Goal: Task Accomplishment & Management: Complete application form

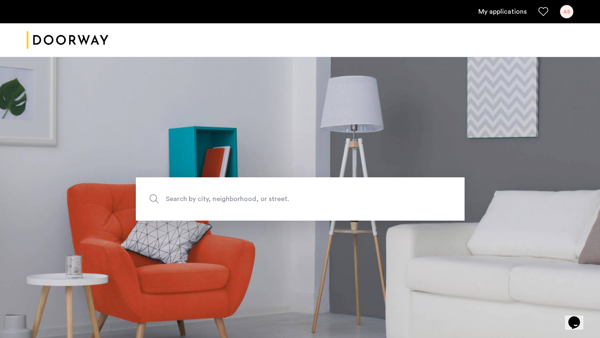
click at [563, 10] on div "AS" at bounding box center [566, 11] width 13 height 13
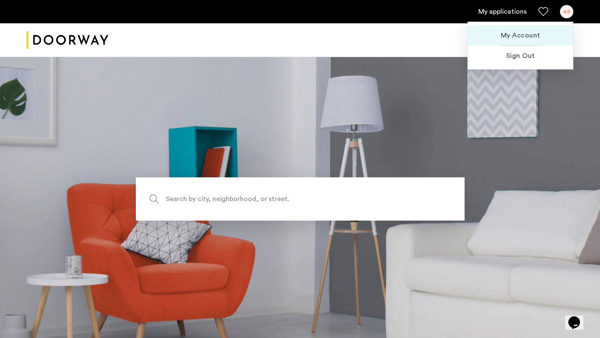
click at [527, 36] on span "My Account" at bounding box center [520, 35] width 92 height 10
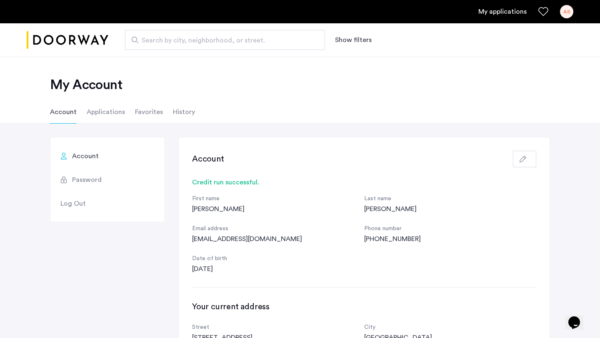
click at [94, 120] on li "Applications" at bounding box center [106, 111] width 38 height 23
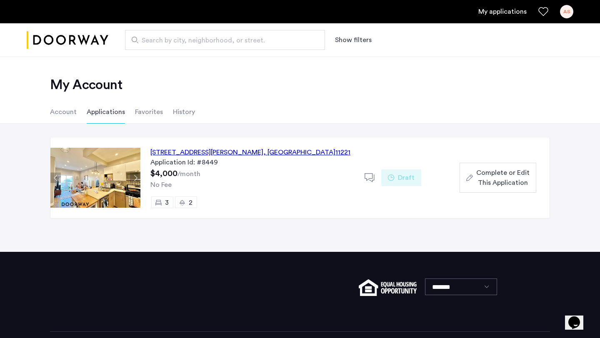
click at [509, 178] on span "Complete or Edit This Application" at bounding box center [502, 178] width 53 height 20
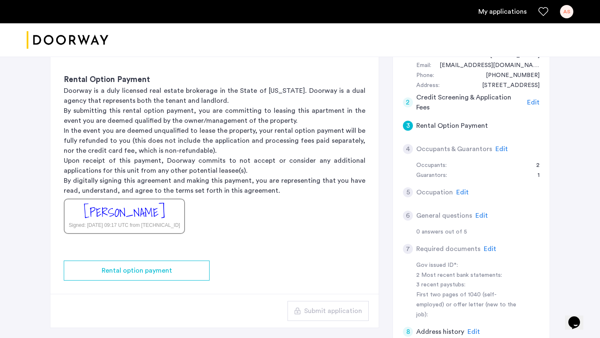
scroll to position [176, 0]
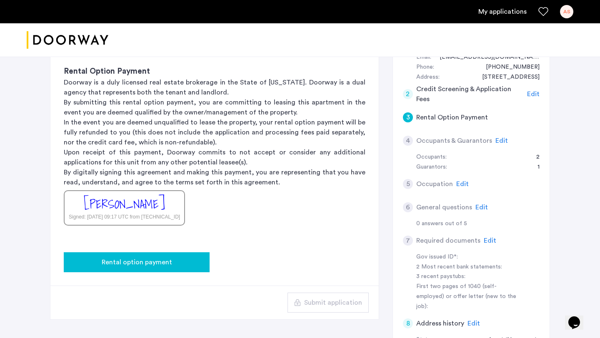
click at [190, 261] on div "Rental option payment" at bounding box center [136, 262] width 132 height 10
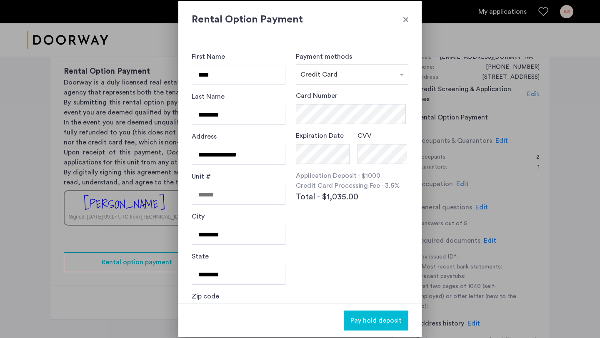
click at [467, 72] on div at bounding box center [300, 169] width 600 height 338
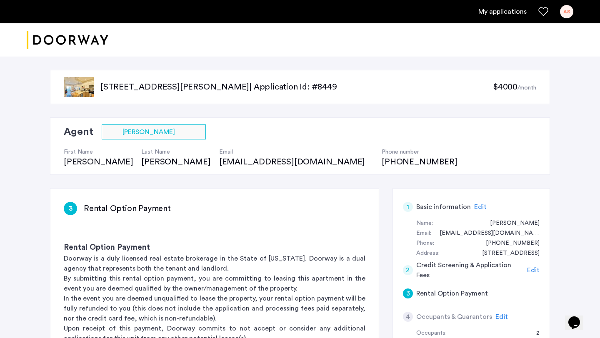
scroll to position [176, 0]
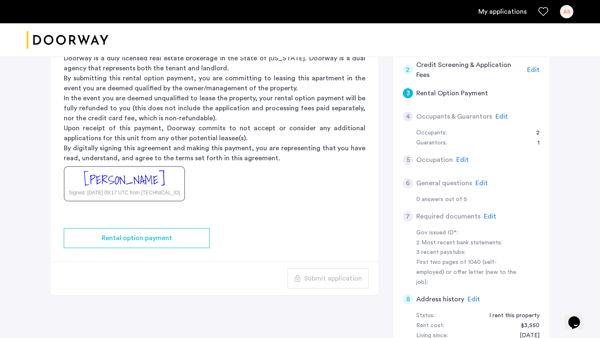
click at [499, 117] on span "Edit" at bounding box center [501, 116] width 12 height 7
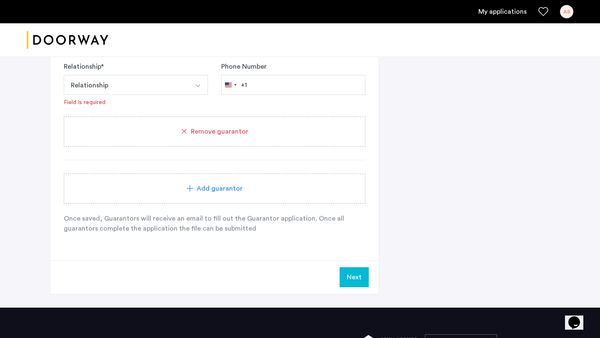
scroll to position [594, 0]
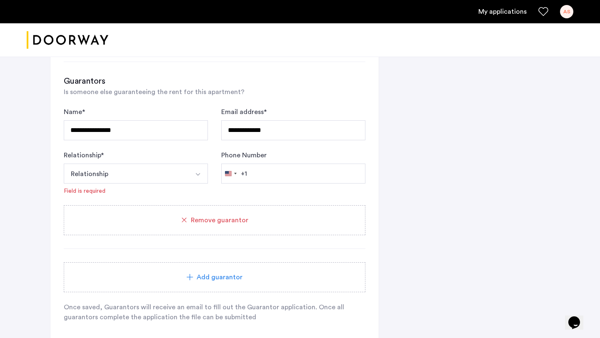
click at [177, 183] on button "Relationship" at bounding box center [126, 174] width 125 height 20
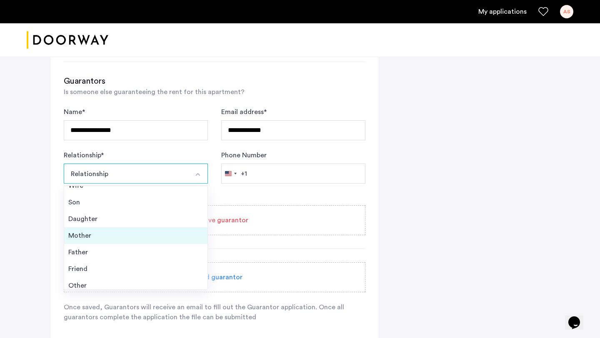
scroll to position [23, 0]
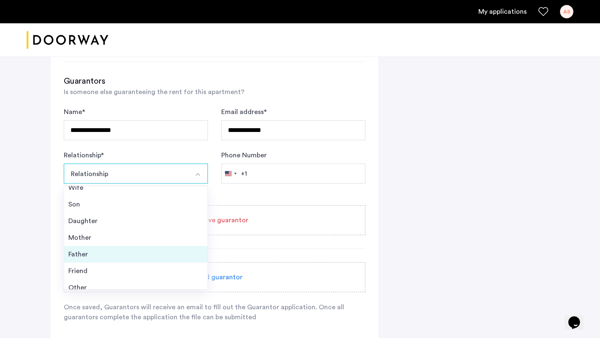
click at [151, 252] on div "Father" at bounding box center [135, 255] width 135 height 10
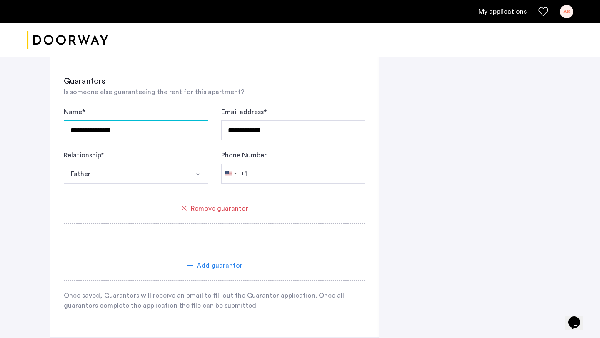
click at [136, 133] on input "**********" at bounding box center [136, 130] width 144 height 20
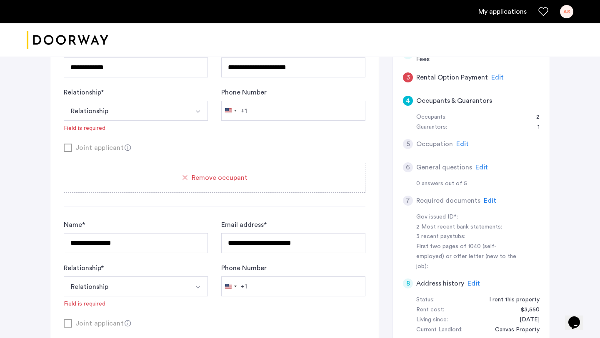
scroll to position [215, 0]
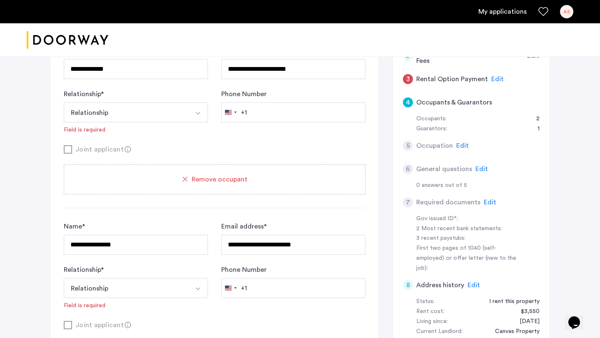
type input "**********"
click at [119, 79] on input "**********" at bounding box center [136, 69] width 144 height 20
click at [239, 79] on input "**********" at bounding box center [293, 69] width 144 height 20
click at [239, 249] on input "**********" at bounding box center [293, 245] width 144 height 20
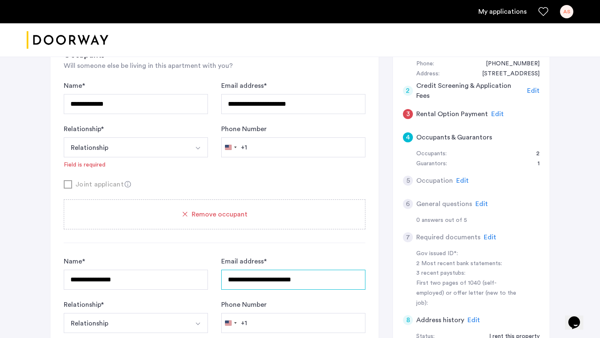
scroll to position [150, 0]
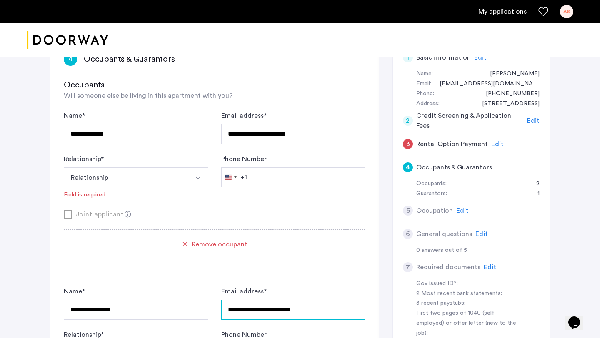
paste input "text"
type input "**********"
click at [125, 314] on input "**********" at bounding box center [136, 310] width 144 height 20
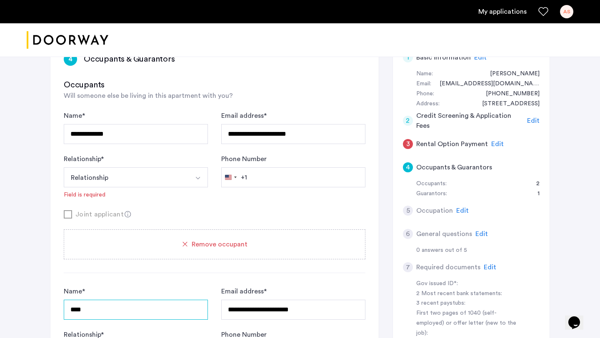
type input "**********"
click at [175, 169] on button "Relationship" at bounding box center [126, 177] width 125 height 20
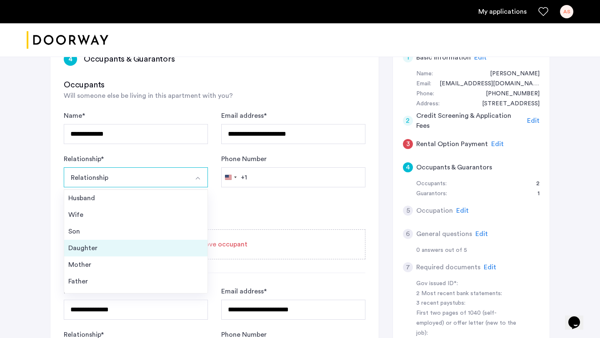
scroll to position [30, 0]
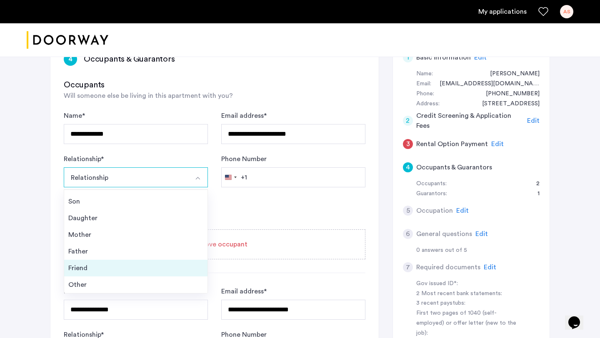
click at [117, 267] on div "Friend" at bounding box center [135, 268] width 135 height 10
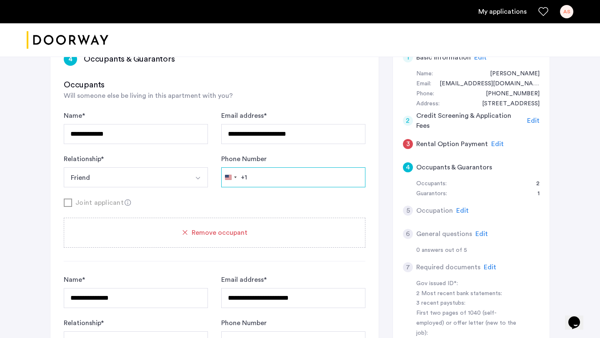
click at [259, 180] on input "Phone Number" at bounding box center [293, 177] width 144 height 20
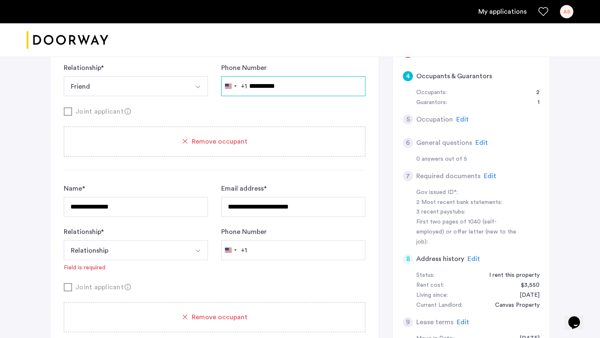
scroll to position [248, 0]
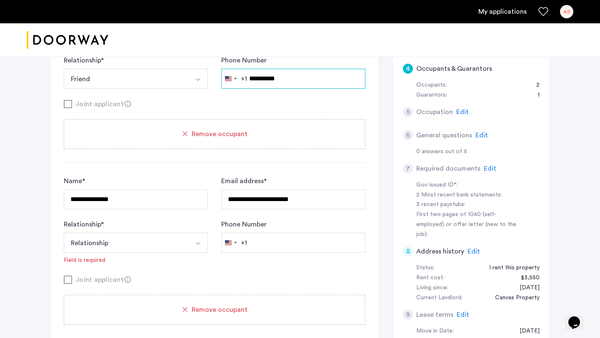
type input "**********"
click at [175, 255] on div "Relationship * Relationship Husband Wife Son Daughter Mother Father Friend Othe…" at bounding box center [136, 242] width 144 height 45
click at [170, 247] on button "Relationship" at bounding box center [126, 243] width 125 height 20
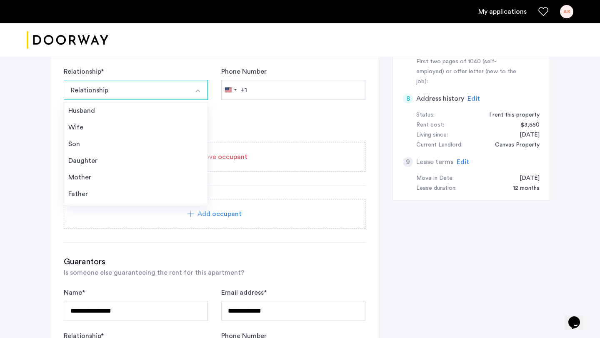
scroll to position [30, 0]
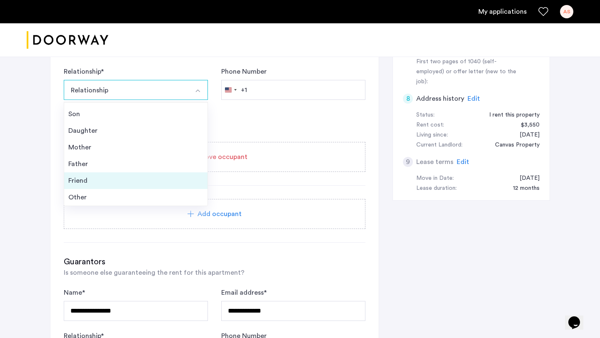
click at [137, 181] on div "Friend" at bounding box center [135, 181] width 135 height 10
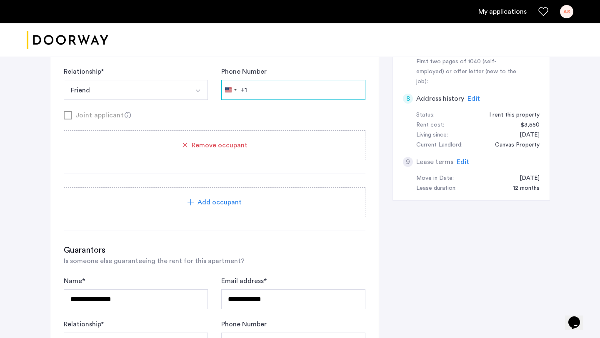
click at [289, 87] on input "Phone Number" at bounding box center [293, 90] width 144 height 20
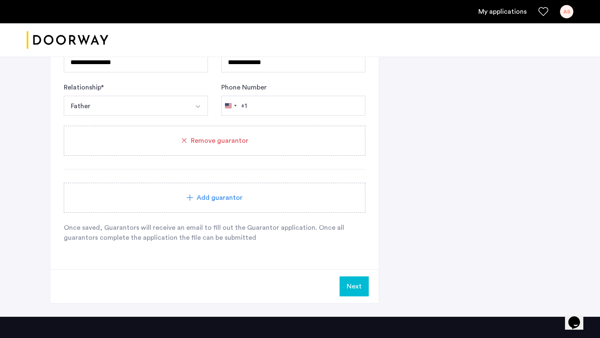
scroll to position [637, 0]
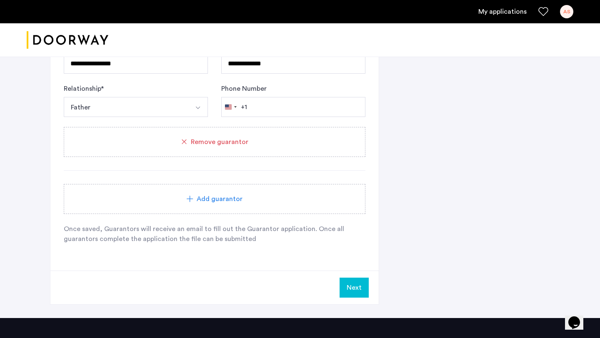
type input "**********"
click at [278, 112] on input "Phone Number" at bounding box center [293, 107] width 144 height 20
type input "**********"
click at [351, 280] on button "Next" at bounding box center [353, 288] width 29 height 20
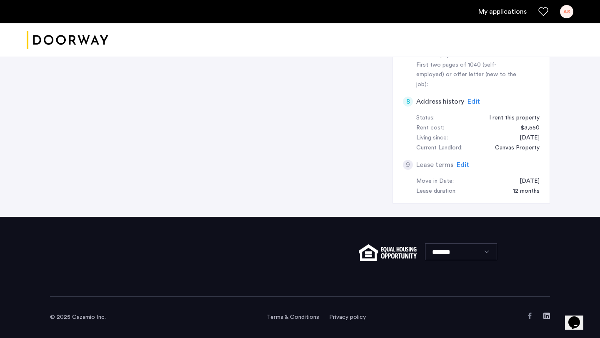
scroll to position [0, 0]
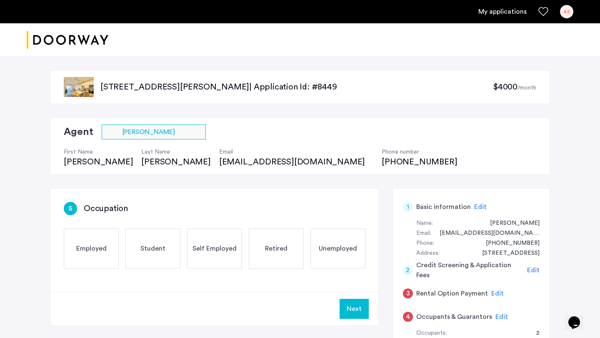
click at [106, 254] on div "Employed" at bounding box center [91, 249] width 55 height 40
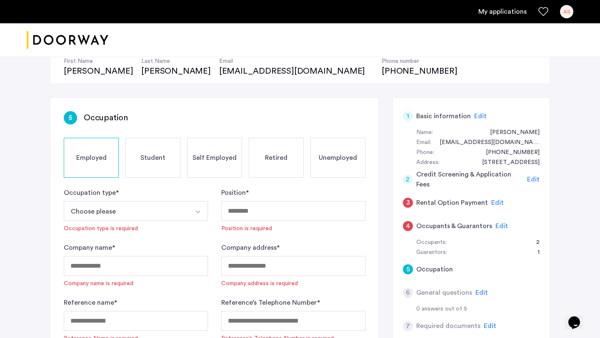
scroll to position [129, 0]
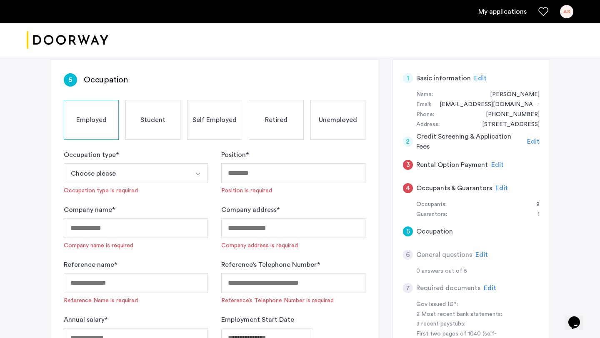
click at [130, 179] on button "Choose please" at bounding box center [126, 173] width 125 height 20
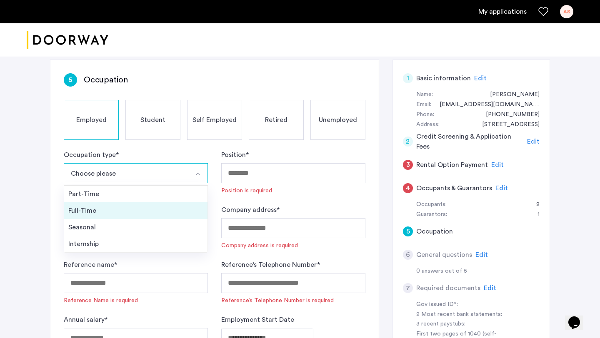
click at [121, 202] on li "Full-Time" at bounding box center [135, 210] width 143 height 17
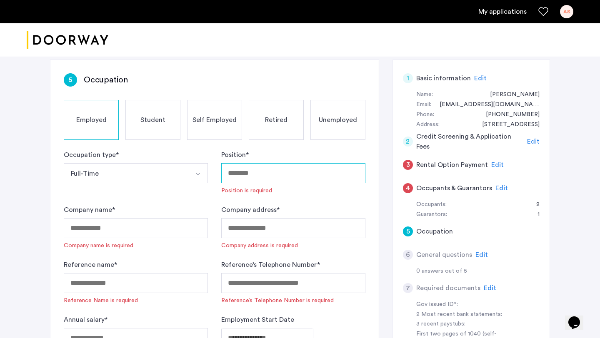
click at [248, 173] on input "Position *" at bounding box center [293, 173] width 144 height 20
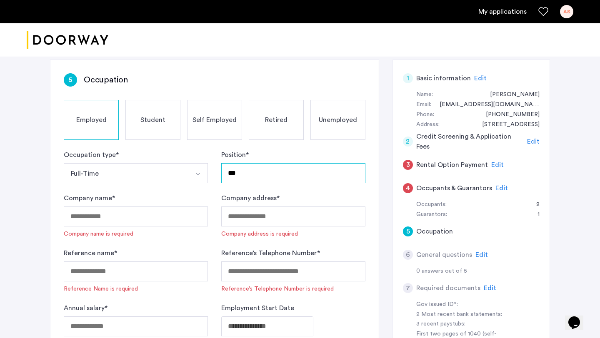
type input "***"
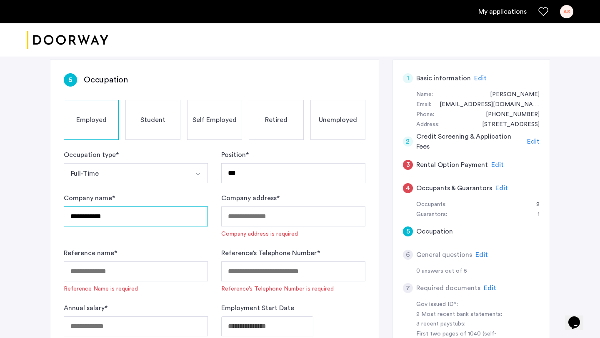
type input "**********"
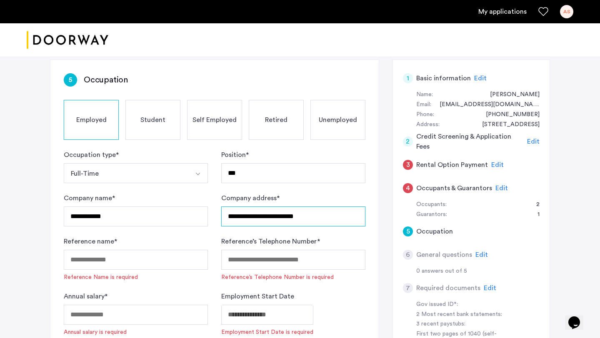
type input "**********"
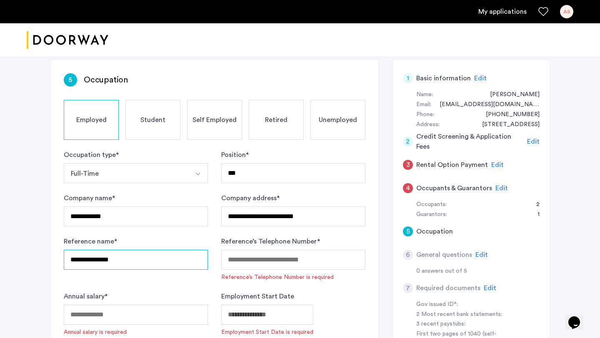
type input "**********"
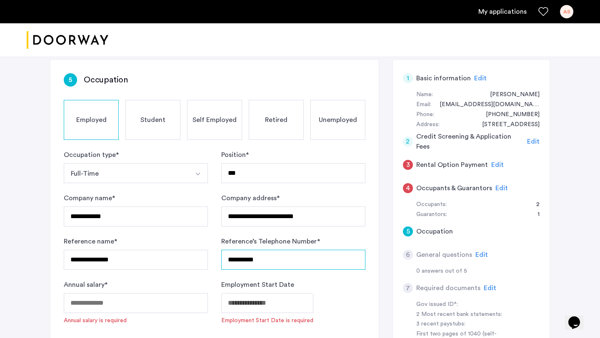
type input "**********"
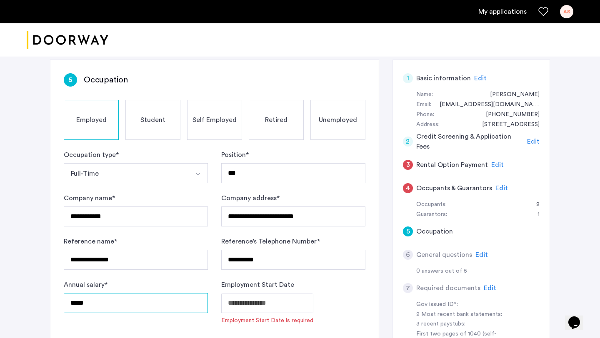
type input "*****"
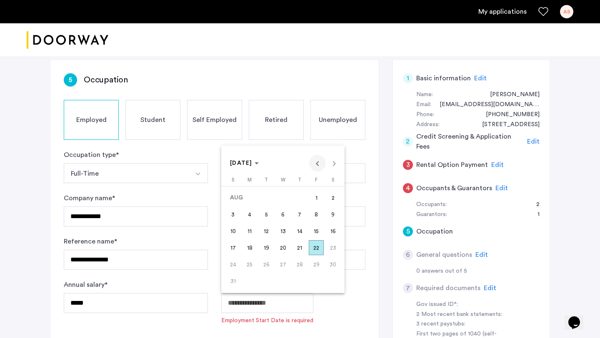
click at [313, 168] on span "Previous month" at bounding box center [317, 163] width 17 height 17
click at [281, 249] on span "18" at bounding box center [282, 247] width 15 height 15
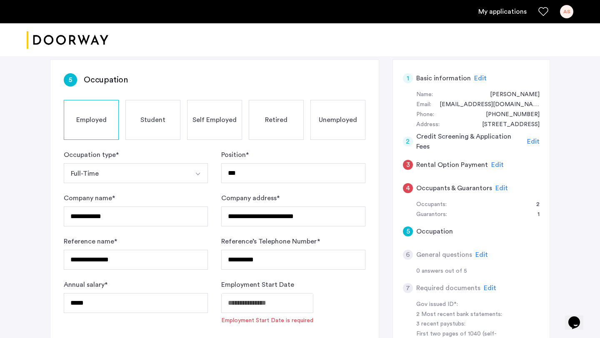
type input "**********"
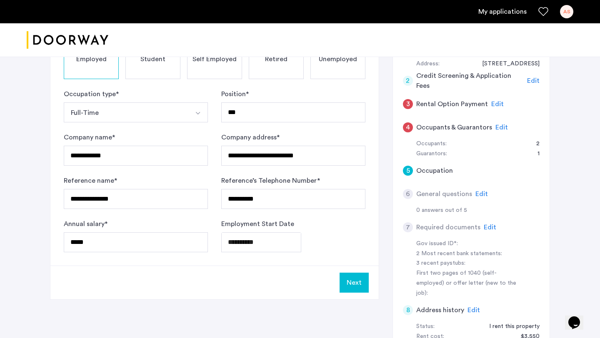
scroll to position [227, 0]
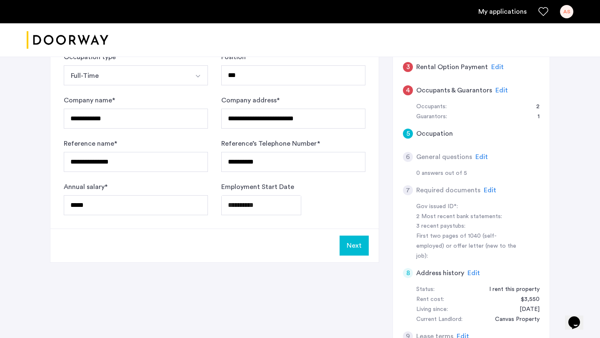
click at [357, 247] on button "Next" at bounding box center [353, 246] width 29 height 20
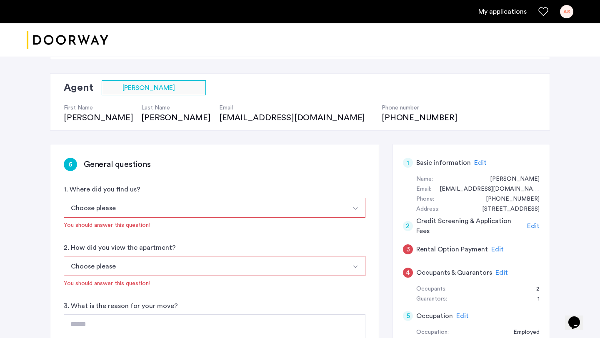
scroll to position [45, 0]
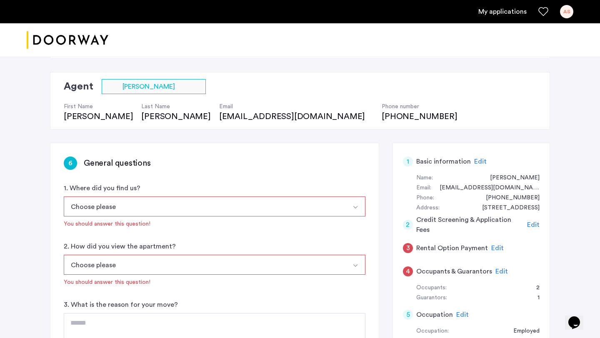
click at [267, 208] on button "Choose please" at bounding box center [205, 207] width 282 height 20
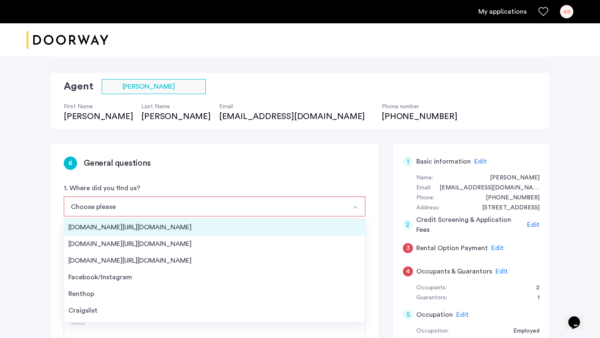
click at [248, 227] on div "[DOMAIN_NAME][URL][DOMAIN_NAME]" at bounding box center [214, 227] width 292 height 10
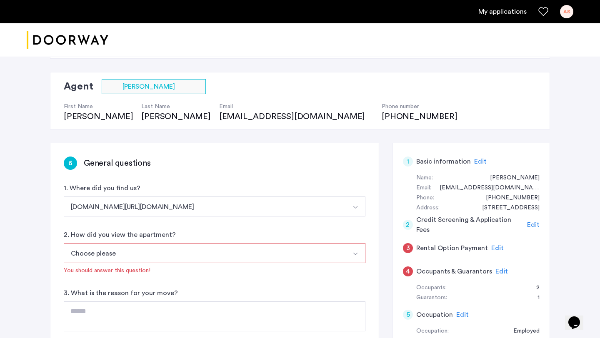
click at [237, 248] on button "Choose please" at bounding box center [205, 253] width 282 height 20
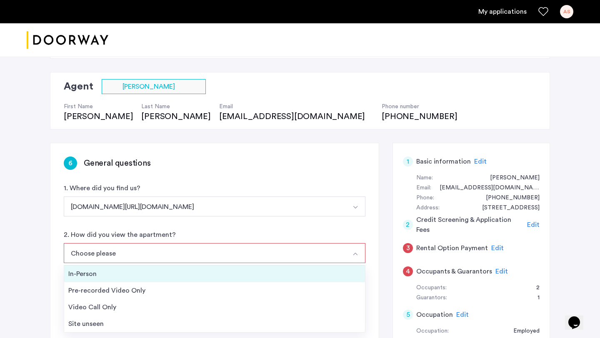
click at [225, 271] on div "In-Person" at bounding box center [214, 274] width 292 height 10
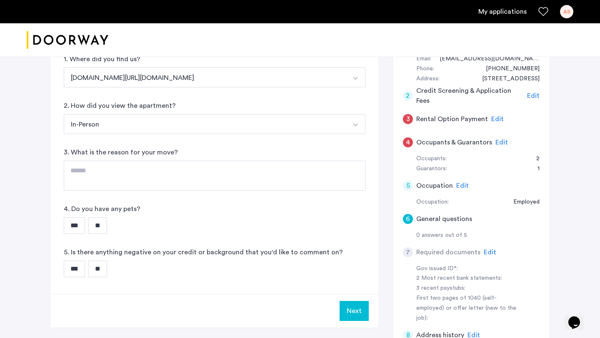
scroll to position [181, 0]
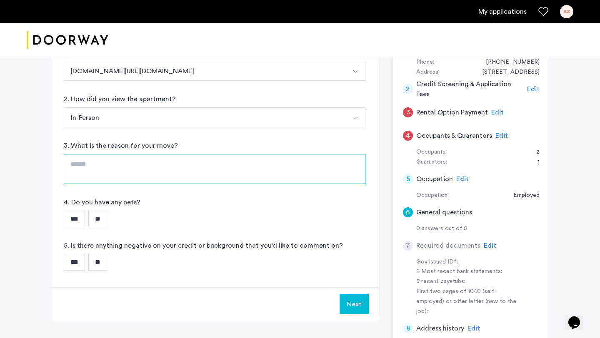
click at [219, 170] on textarea at bounding box center [215, 169] width 302 height 30
type textarea "**********"
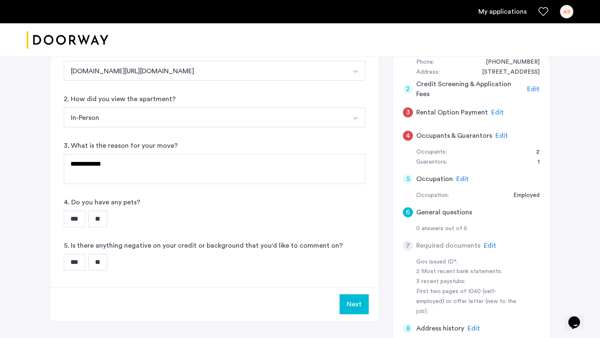
click at [105, 226] on input "**" at bounding box center [97, 219] width 19 height 17
click at [100, 259] on input "**" at bounding box center [97, 262] width 19 height 17
click at [356, 301] on button "Next" at bounding box center [353, 304] width 29 height 20
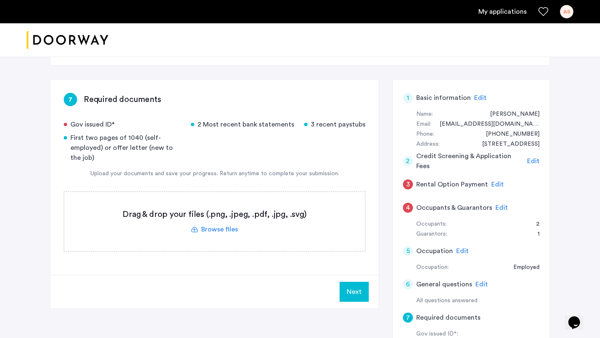
scroll to position [135, 0]
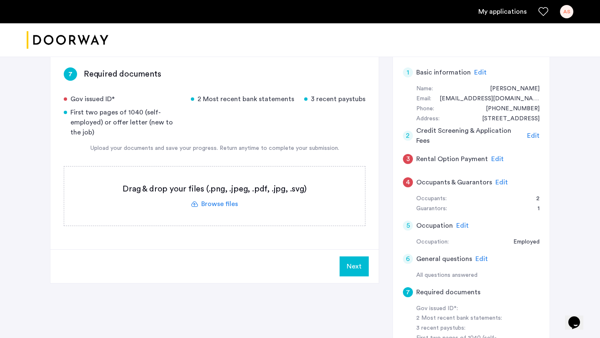
click at [213, 202] on label at bounding box center [214, 196] width 301 height 59
click at [0, 0] on input "file" at bounding box center [0, 0] width 0 height 0
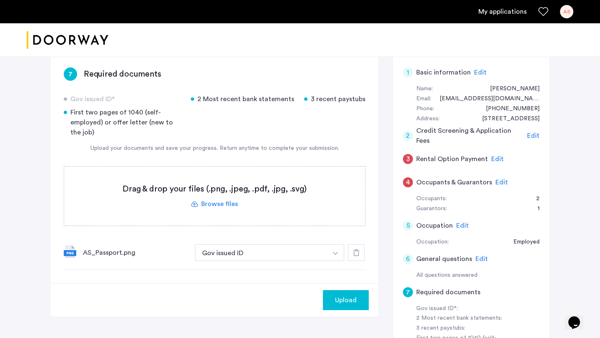
click at [225, 207] on label at bounding box center [214, 196] width 301 height 59
click at [0, 0] on input "file" at bounding box center [0, 0] width 0 height 0
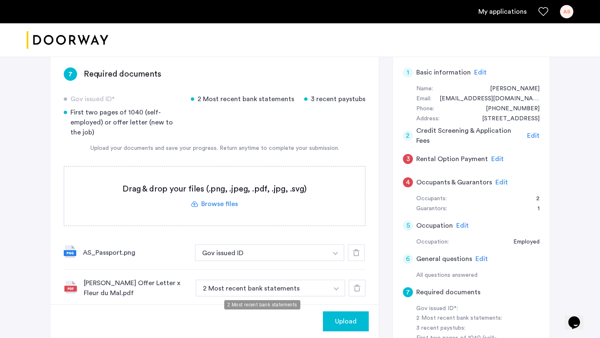
click at [307, 284] on button "2 Most recent bank statements" at bounding box center [262, 288] width 132 height 17
click at [306, 290] on button "2 Most recent bank statements" at bounding box center [262, 288] width 132 height 17
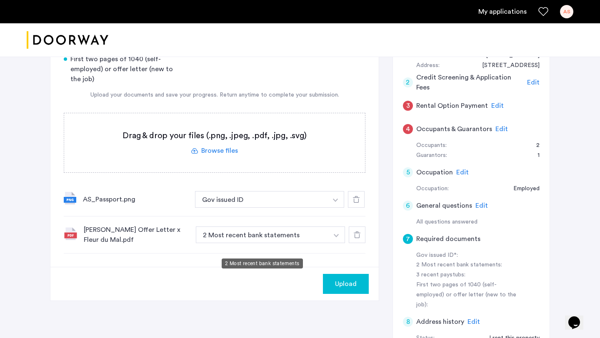
scroll to position [241, 0]
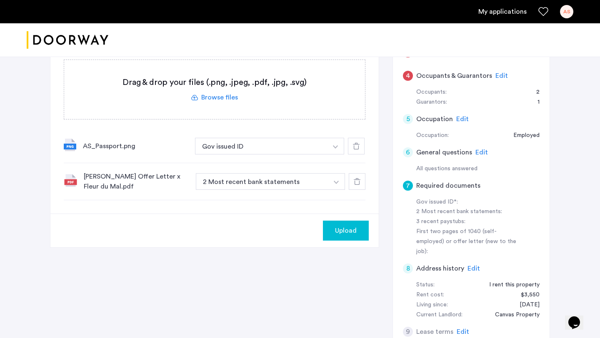
click at [341, 155] on button "button" at bounding box center [335, 146] width 17 height 17
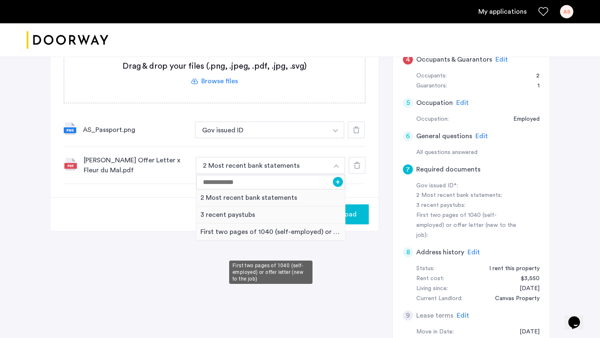
scroll to position [258, 0]
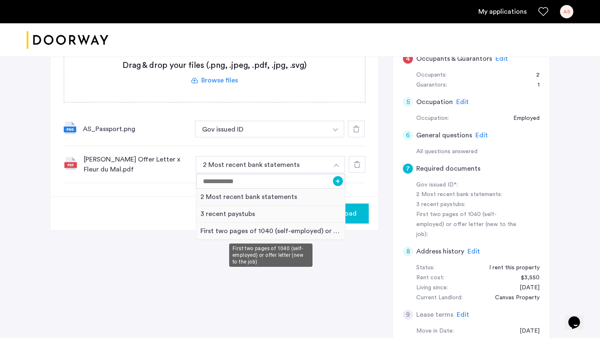
click at [288, 232] on div "First two pages of 1040 (self-employed) or offer letter (new to the job)" at bounding box center [270, 231] width 149 height 17
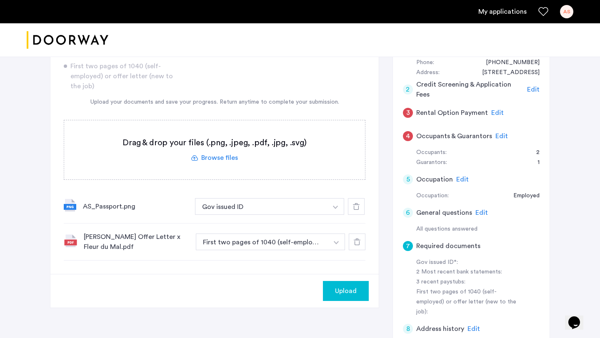
scroll to position [182, 0]
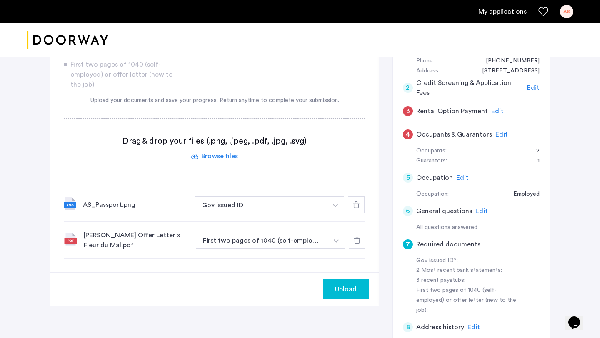
click at [220, 155] on label at bounding box center [214, 148] width 301 height 59
click at [0, 0] on input "file" at bounding box center [0, 0] width 0 height 0
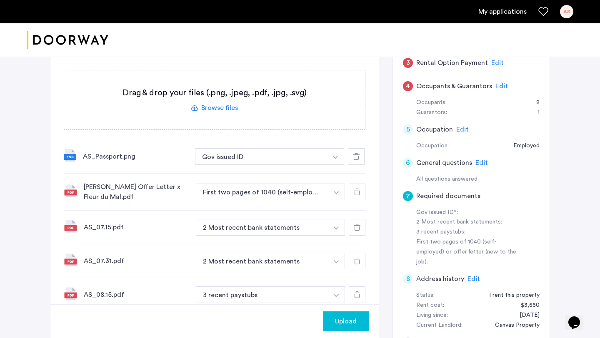
scroll to position [239, 0]
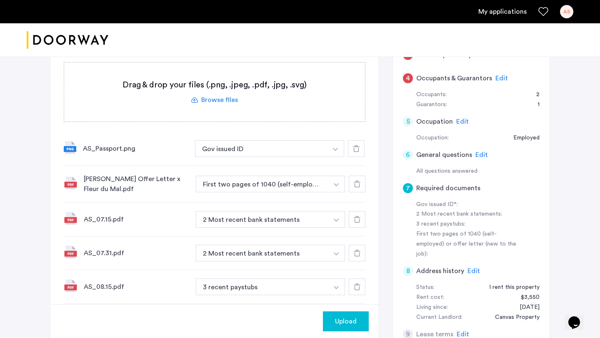
click at [335, 157] on button "button" at bounding box center [335, 148] width 17 height 17
click at [309, 256] on div "3 recent paystubs" at bounding box center [270, 252] width 149 height 17
click at [322, 257] on button "2 Most recent bank statements" at bounding box center [262, 253] width 132 height 17
click at [334, 157] on button "button" at bounding box center [335, 148] width 17 height 17
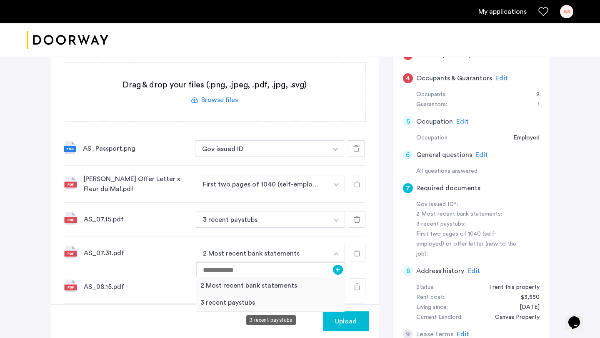
click at [303, 304] on div "3 recent paystubs" at bounding box center [270, 302] width 149 height 17
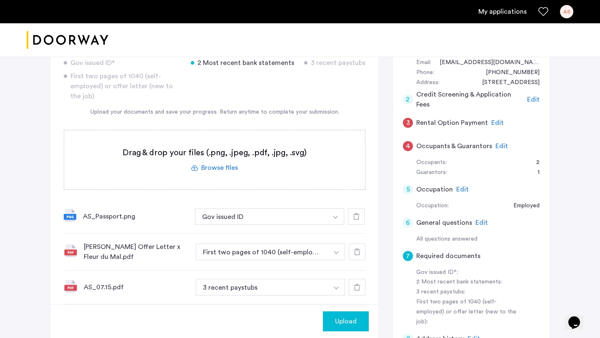
scroll to position [47, 0]
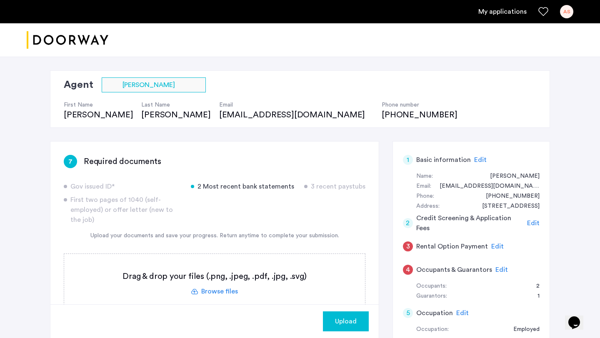
click at [210, 288] on label at bounding box center [214, 283] width 301 height 59
click at [0, 0] on input "file" at bounding box center [0, 0] width 0 height 0
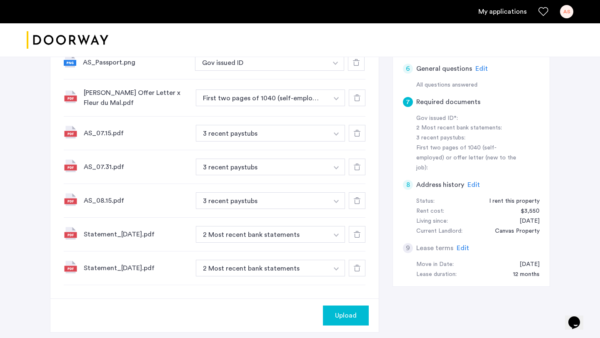
scroll to position [323, 0]
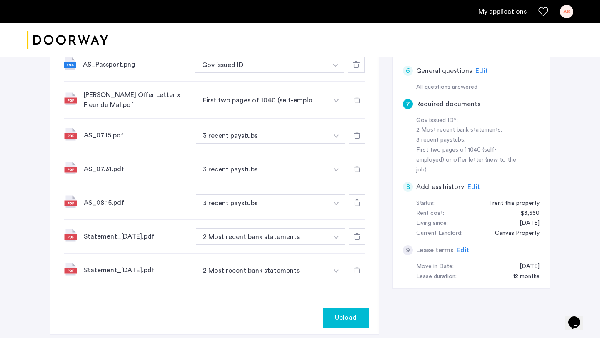
click at [339, 322] on span "Upload" at bounding box center [346, 318] width 22 height 10
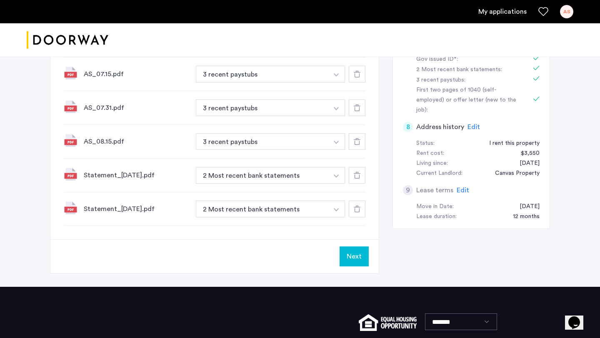
scroll to position [443, 0]
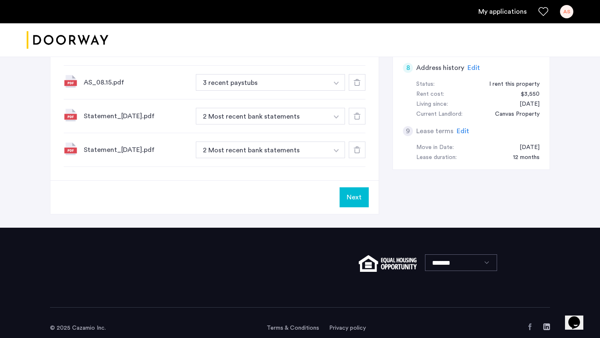
click at [353, 207] on div "Next" at bounding box center [214, 197] width 328 height 34
click at [355, 192] on button "Next" at bounding box center [353, 197] width 29 height 20
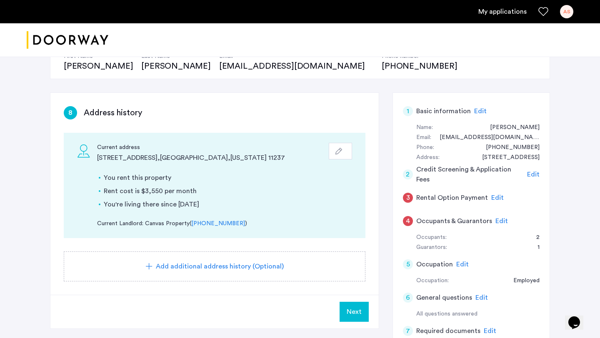
scroll to position [121, 0]
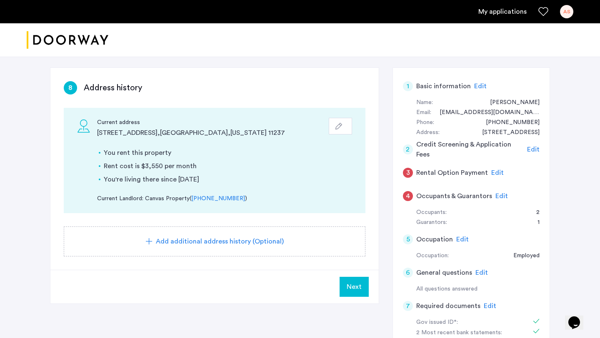
click at [357, 284] on span "Next" at bounding box center [354, 287] width 15 height 10
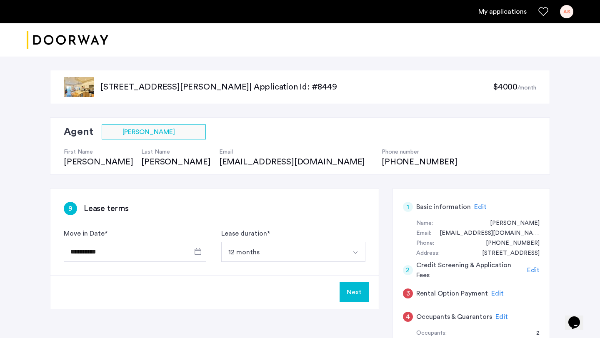
click at [355, 297] on button "Next" at bounding box center [353, 292] width 29 height 20
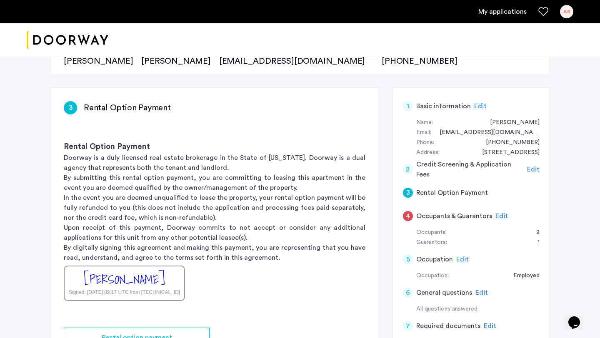
scroll to position [257, 0]
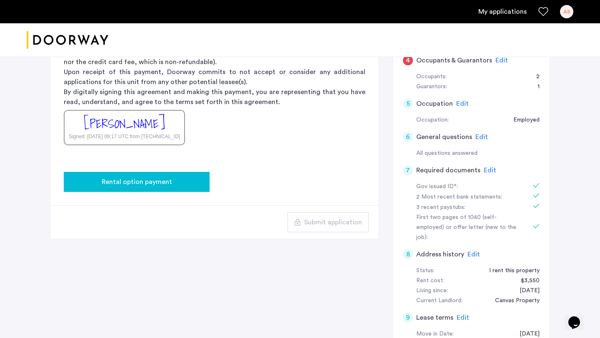
click at [176, 186] on div "Rental option payment" at bounding box center [136, 182] width 132 height 10
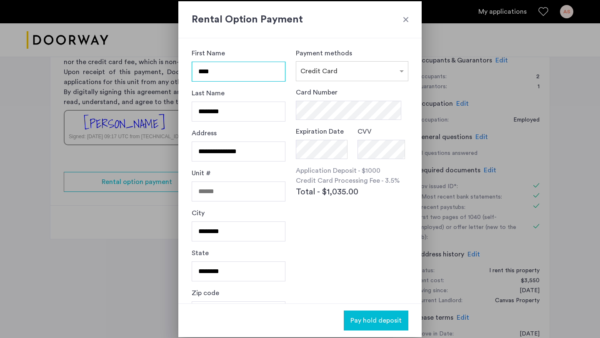
scroll to position [28, 0]
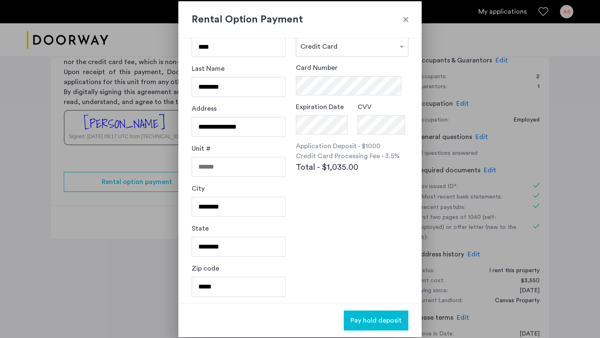
click at [381, 320] on span "Pay hold deposit" at bounding box center [375, 321] width 51 height 10
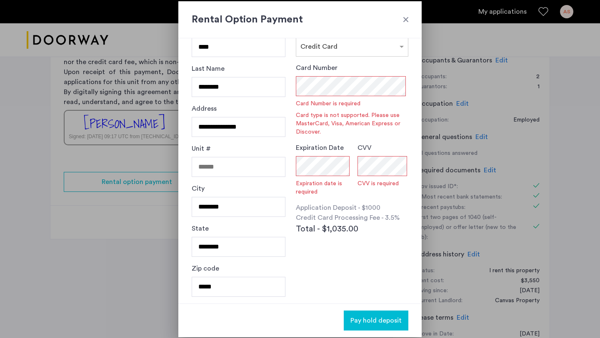
click at [483, 112] on div at bounding box center [300, 169] width 600 height 338
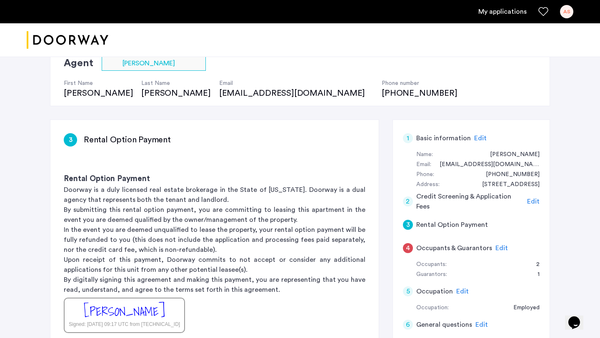
scroll to position [71, 0]
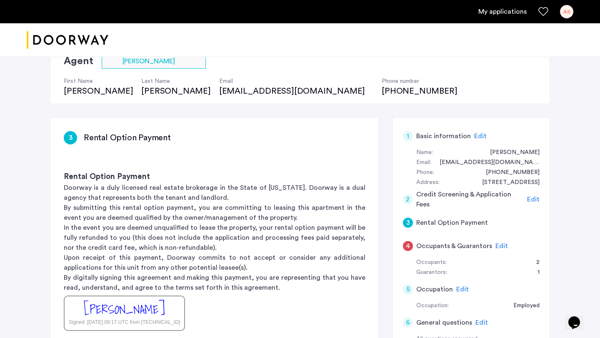
click at [433, 264] on div "Occupants:" at bounding box center [431, 263] width 30 height 10
click at [497, 247] on span "Edit" at bounding box center [501, 246] width 12 height 7
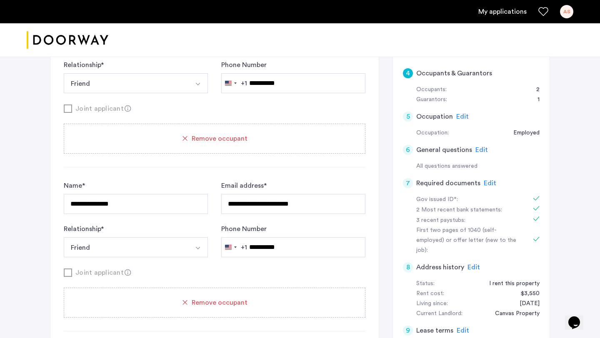
scroll to position [248, 0]
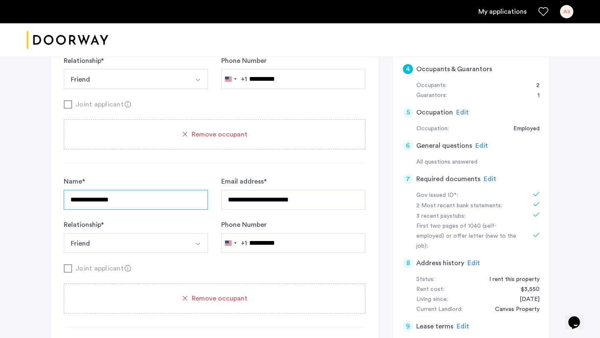
drag, startPoint x: 127, startPoint y: 202, endPoint x: 112, endPoint y: 172, distance: 33.5
click at [112, 172] on div "**********" at bounding box center [215, 176] width 302 height 390
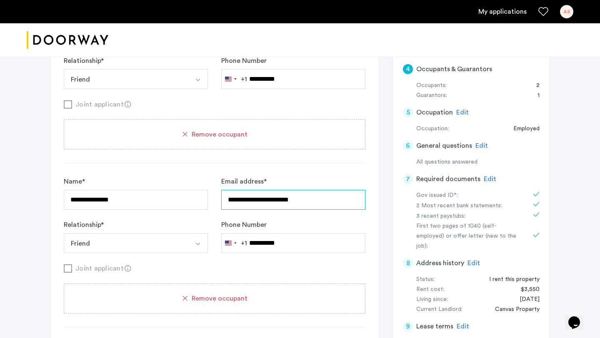
drag, startPoint x: 320, startPoint y: 202, endPoint x: 305, endPoint y: 172, distance: 33.5
click at [305, 172] on div "**********" at bounding box center [215, 176] width 302 height 390
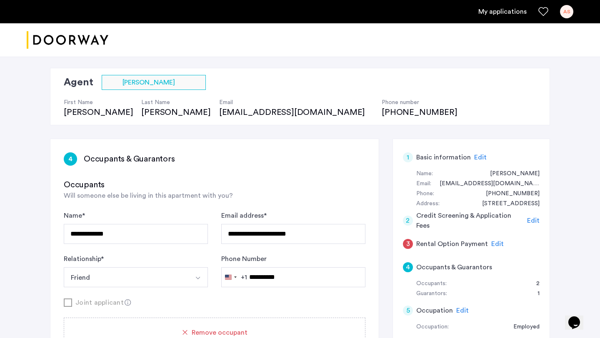
scroll to position [18, 0]
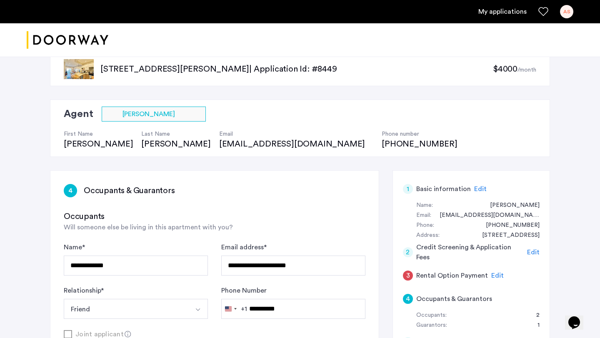
click at [496, 275] on span "Edit" at bounding box center [497, 275] width 12 height 7
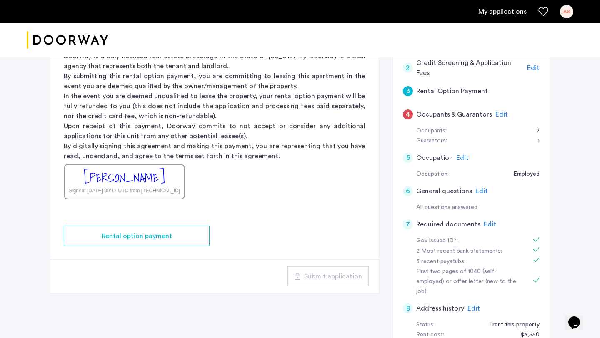
scroll to position [205, 0]
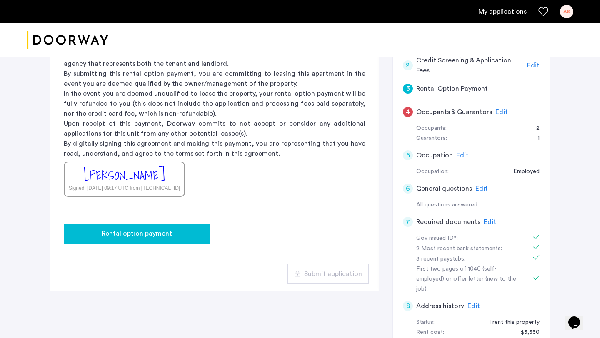
click at [163, 234] on span "Rental option payment" at bounding box center [137, 234] width 70 height 10
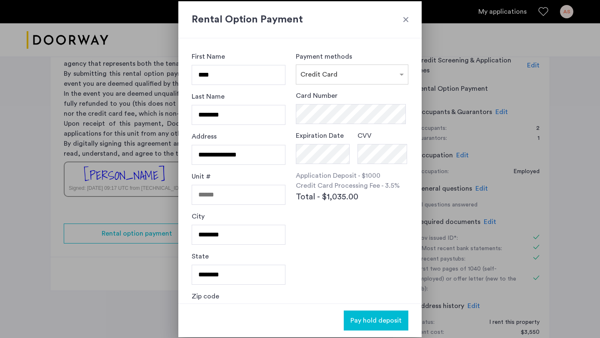
click at [463, 149] on div at bounding box center [300, 169] width 600 height 338
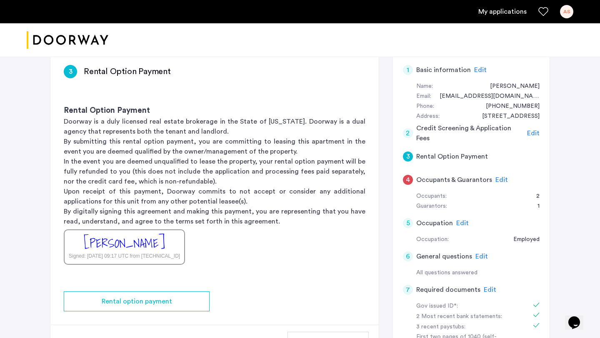
scroll to position [137, 0]
click at [169, 235] on div "[PERSON_NAME] Signed: [DATE] 09:17 UTC from [TECHNICAL_ID]" at bounding box center [124, 246] width 121 height 35
click at [152, 241] on div "[PERSON_NAME]" at bounding box center [124, 243] width 81 height 18
drag, startPoint x: 160, startPoint y: 243, endPoint x: 70, endPoint y: 244, distance: 89.6
click at [70, 244] on div "[PERSON_NAME] Signed: [DATE] 09:17 UTC from [TECHNICAL_ID]" at bounding box center [124, 246] width 121 height 35
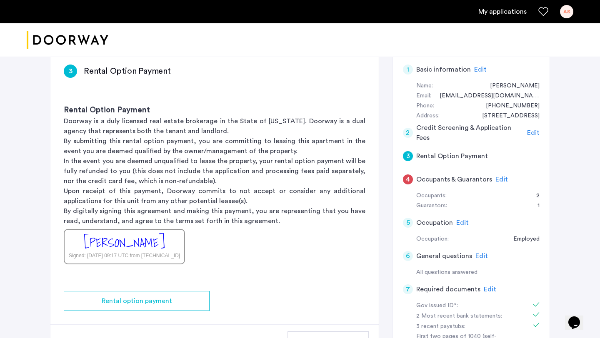
click at [241, 278] on app-rental-option-payment "3 Rental Option Payment Rental Option Payment Doorway is a duly licensed real e…" at bounding box center [214, 204] width 328 height 307
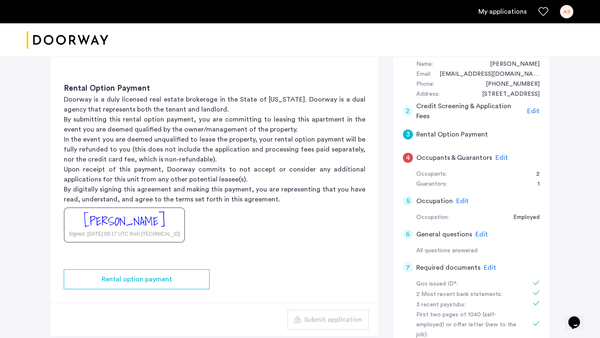
scroll to position [162, 0]
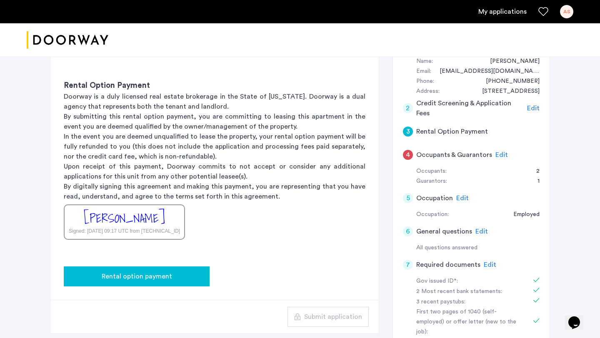
click at [182, 274] on div "Rental option payment" at bounding box center [136, 277] width 132 height 10
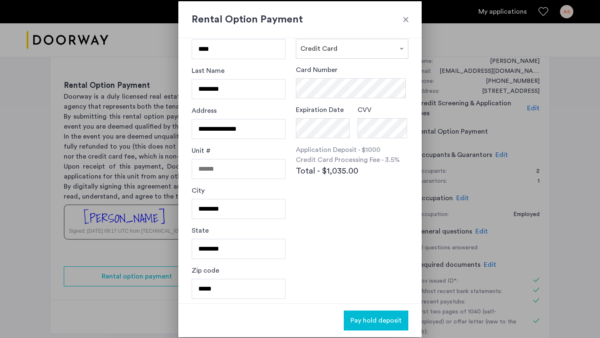
scroll to position [28, 0]
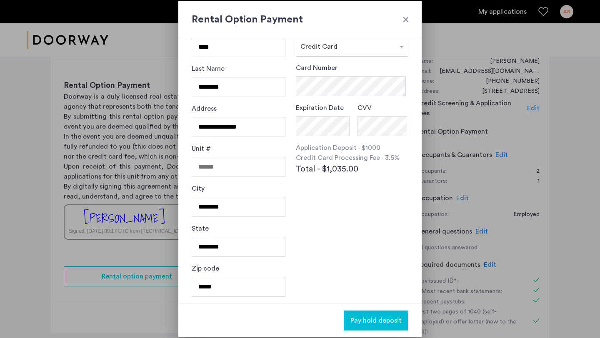
click at [462, 234] on div at bounding box center [300, 169] width 600 height 338
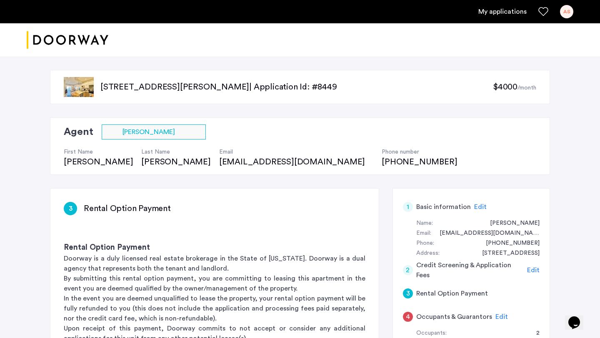
scroll to position [162, 0]
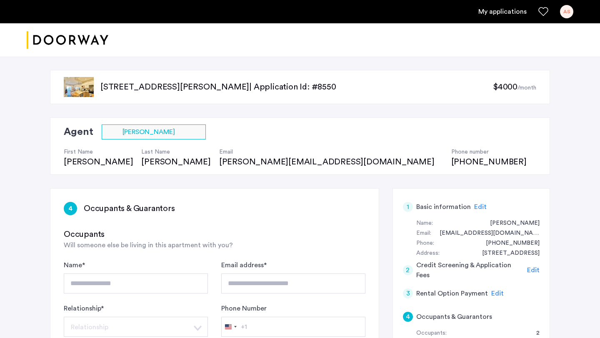
scroll to position [88, 0]
